Goal: Task Accomplishment & Management: Use online tool/utility

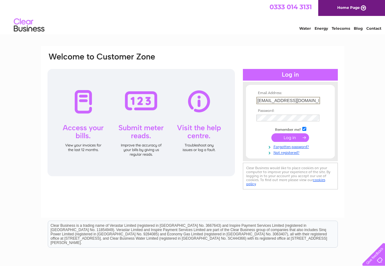
click at [290, 138] on input "submit" at bounding box center [290, 137] width 38 height 9
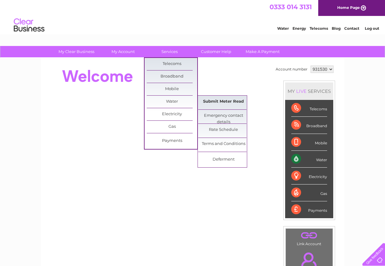
click at [218, 102] on link "Submit Meter Read" at bounding box center [223, 102] width 51 height 12
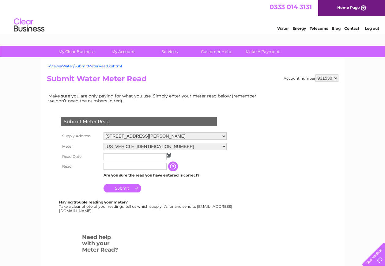
click at [111, 157] on input "text" at bounding box center [135, 156] width 63 height 7
click at [169, 154] on img at bounding box center [169, 156] width 5 height 5
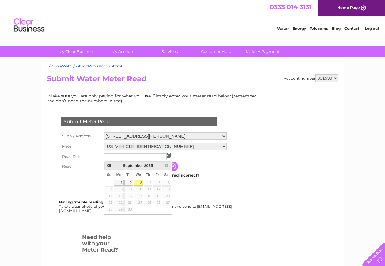
click at [140, 182] on link "3" at bounding box center [139, 183] width 10 height 6
type input "2025/09/03"
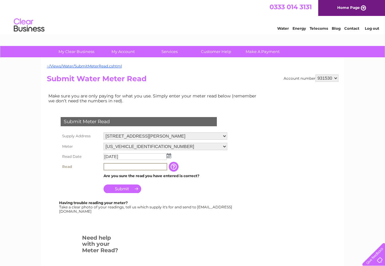
click at [113, 165] on input "text" at bounding box center [136, 166] width 64 height 7
type input "13219"
click at [123, 188] on input "Submit" at bounding box center [123, 188] width 38 height 9
click at [369, 28] on link "Log out" at bounding box center [372, 28] width 14 height 5
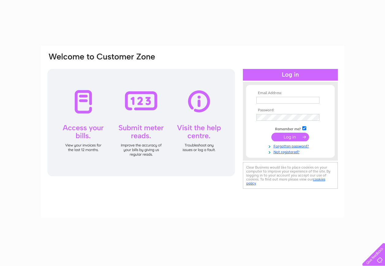
type input "[EMAIL_ADDRESS][DOMAIN_NAME]"
